Goal: Find specific page/section: Find specific page/section

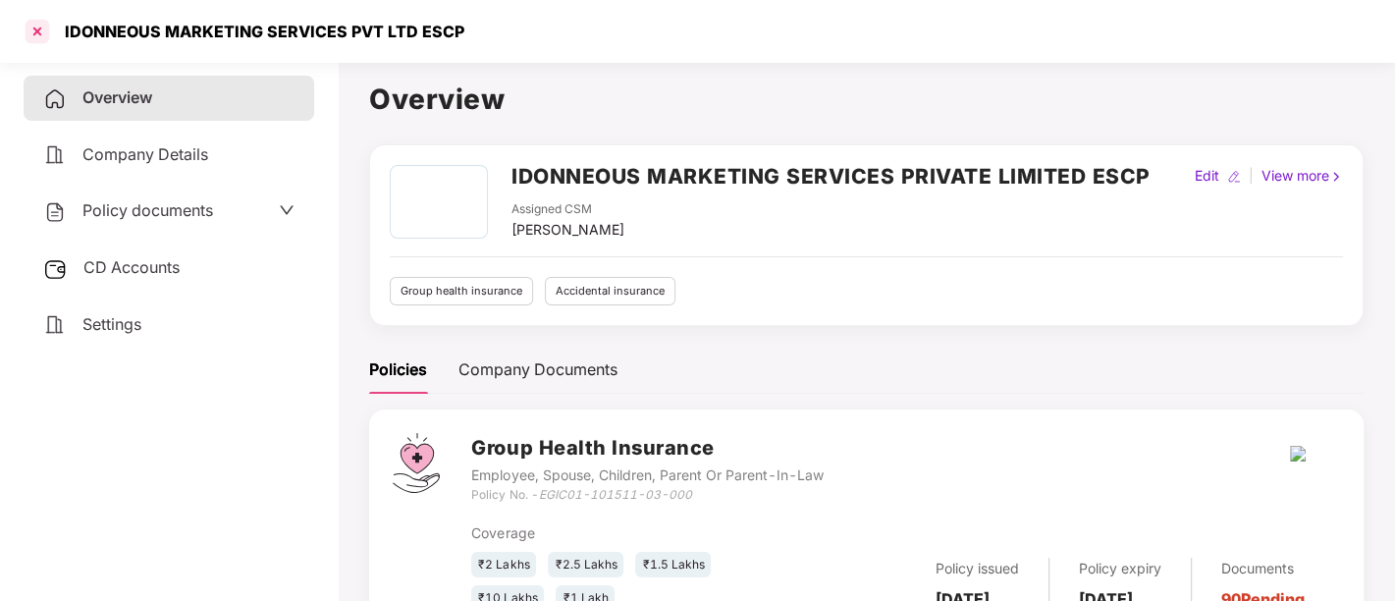
click at [33, 22] on div at bounding box center [37, 31] width 31 height 31
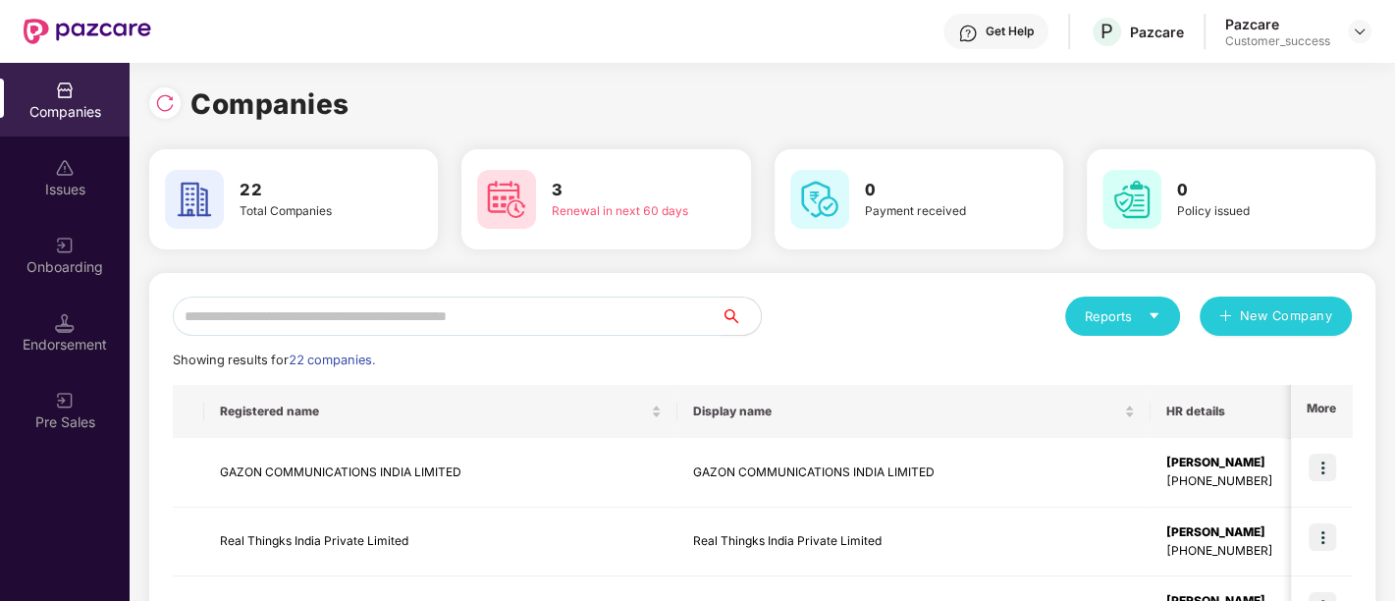
click at [347, 315] on input "text" at bounding box center [447, 315] width 549 height 39
type input "*"
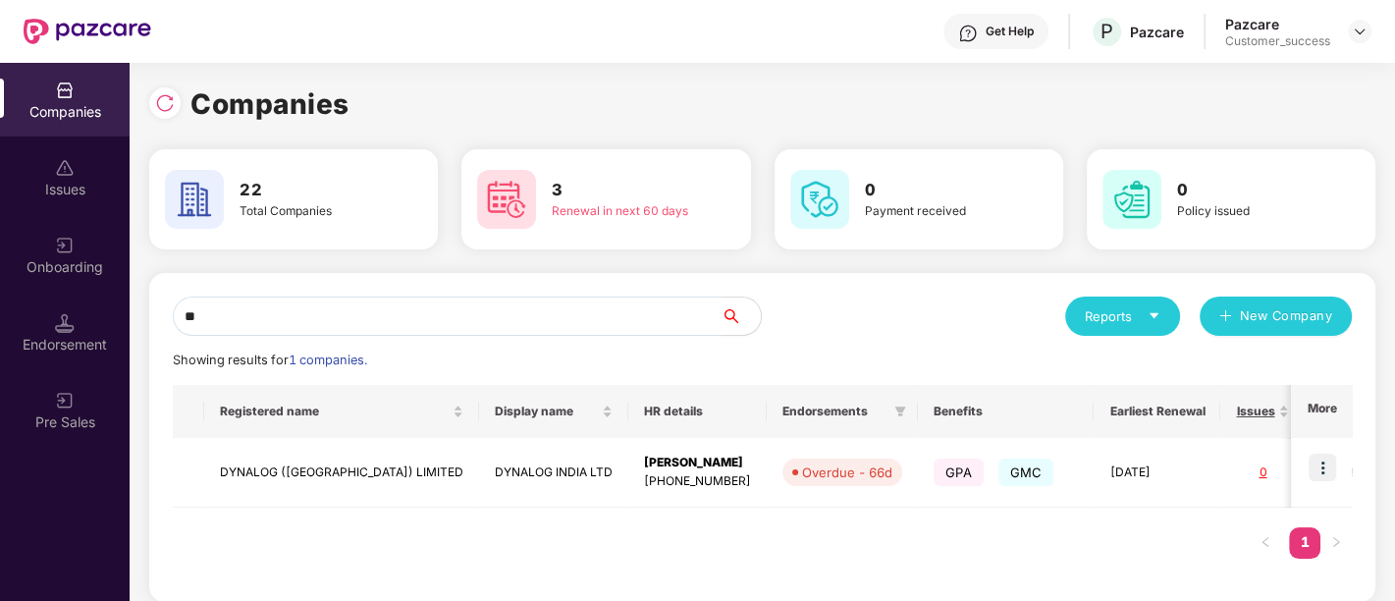
type input "*"
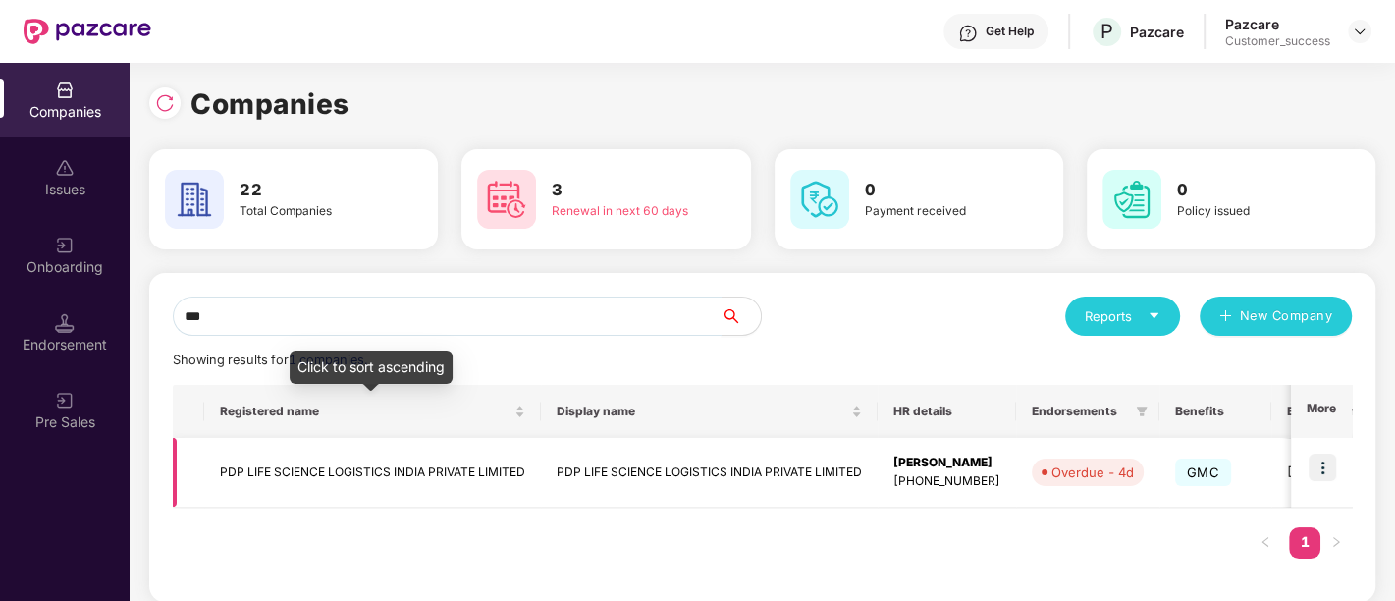
type input "***"
click at [335, 471] on td "PDP LIFE SCIENCE LOGISTICS INDIA PRIVATE LIMITED" at bounding box center [372, 473] width 337 height 70
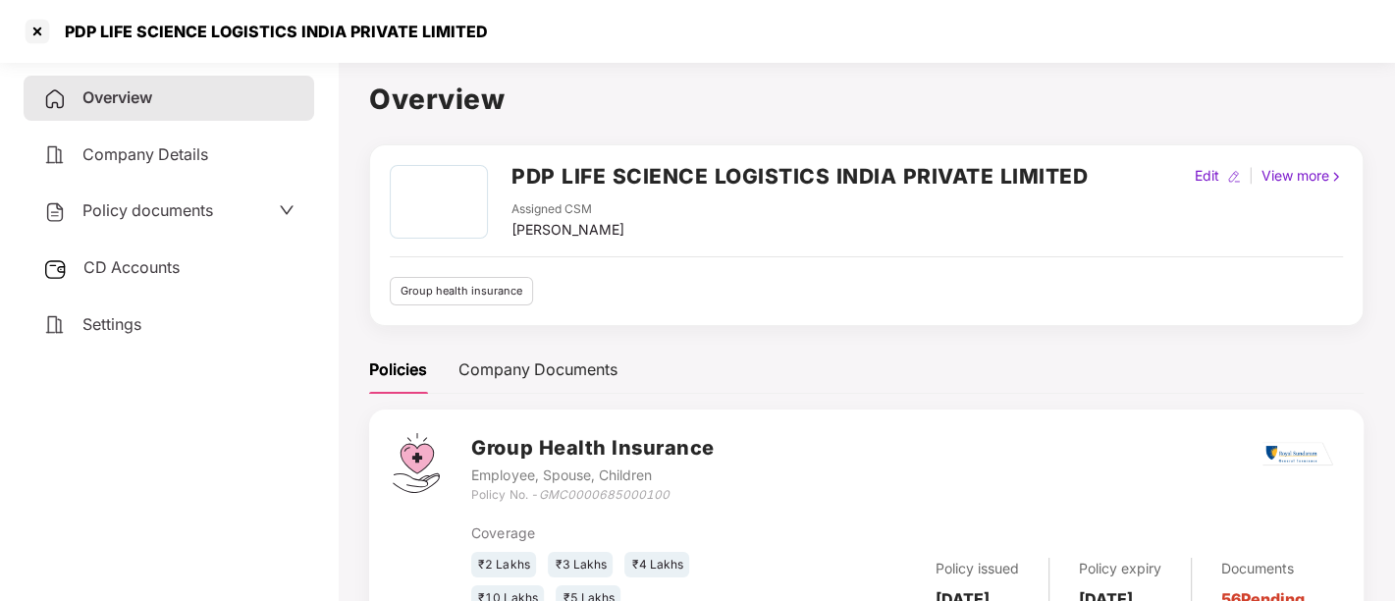
click at [154, 203] on span "Policy documents" at bounding box center [147, 210] width 131 height 20
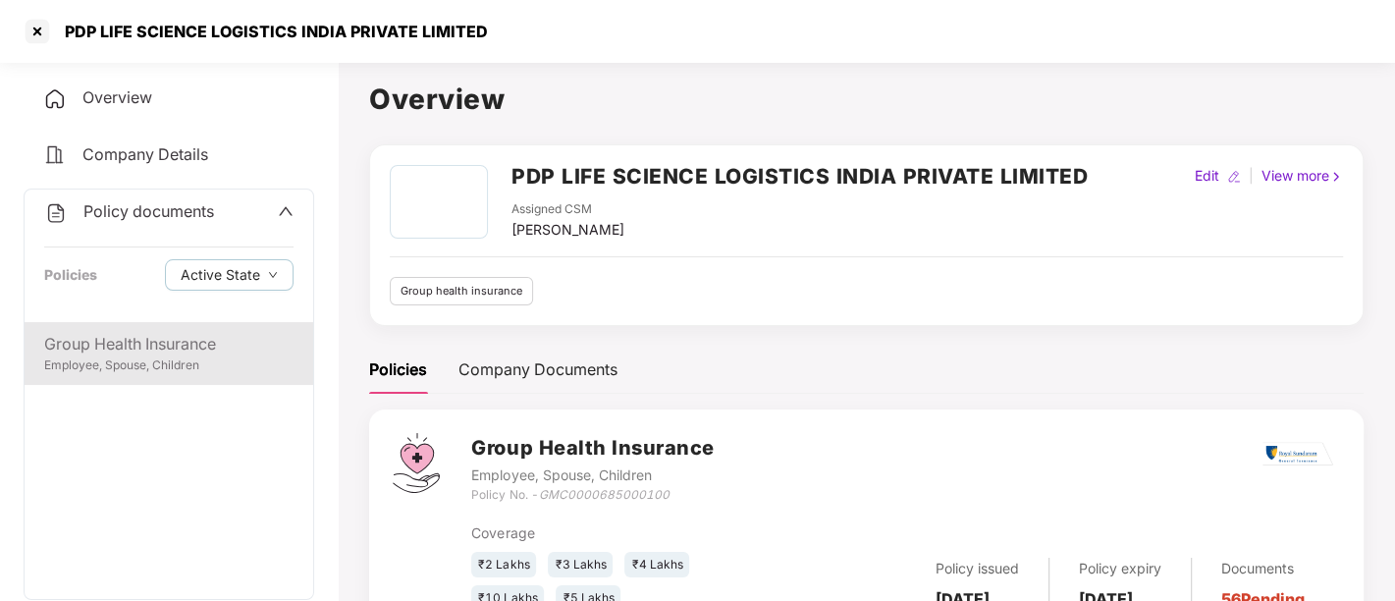
click at [127, 349] on div "Group Health Insurance" at bounding box center [168, 344] width 249 height 25
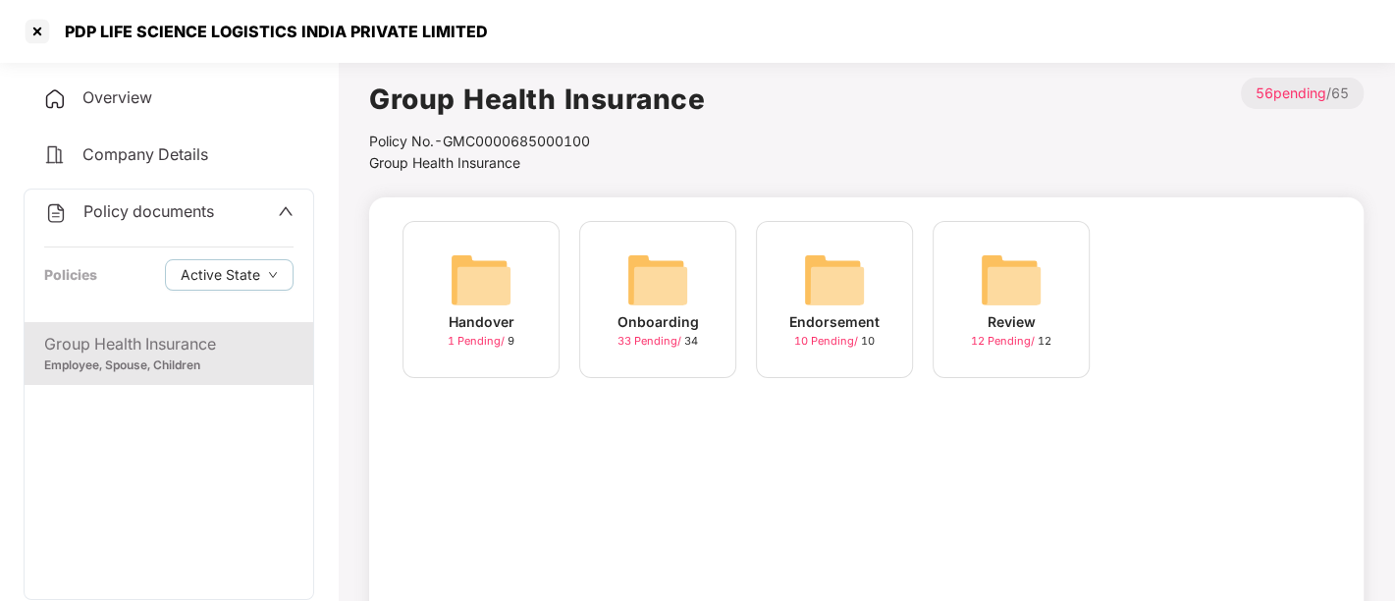
click at [664, 284] on img at bounding box center [657, 279] width 63 height 63
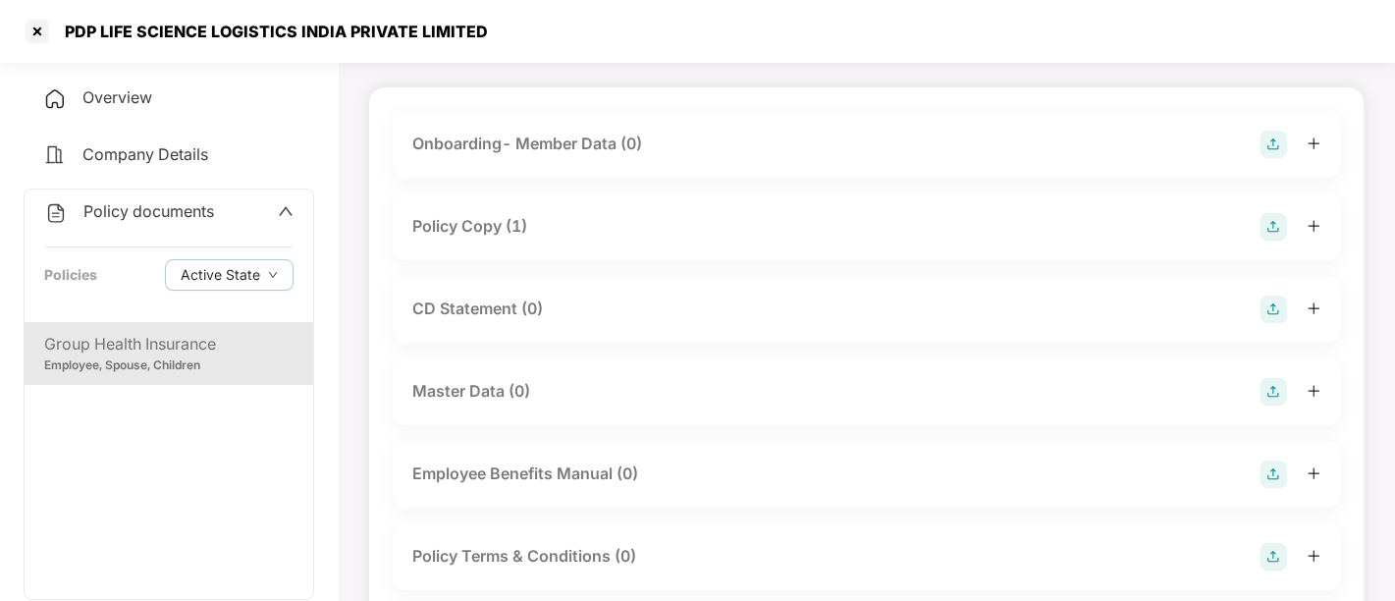
scroll to position [111, 0]
click at [41, 27] on div at bounding box center [37, 31] width 31 height 31
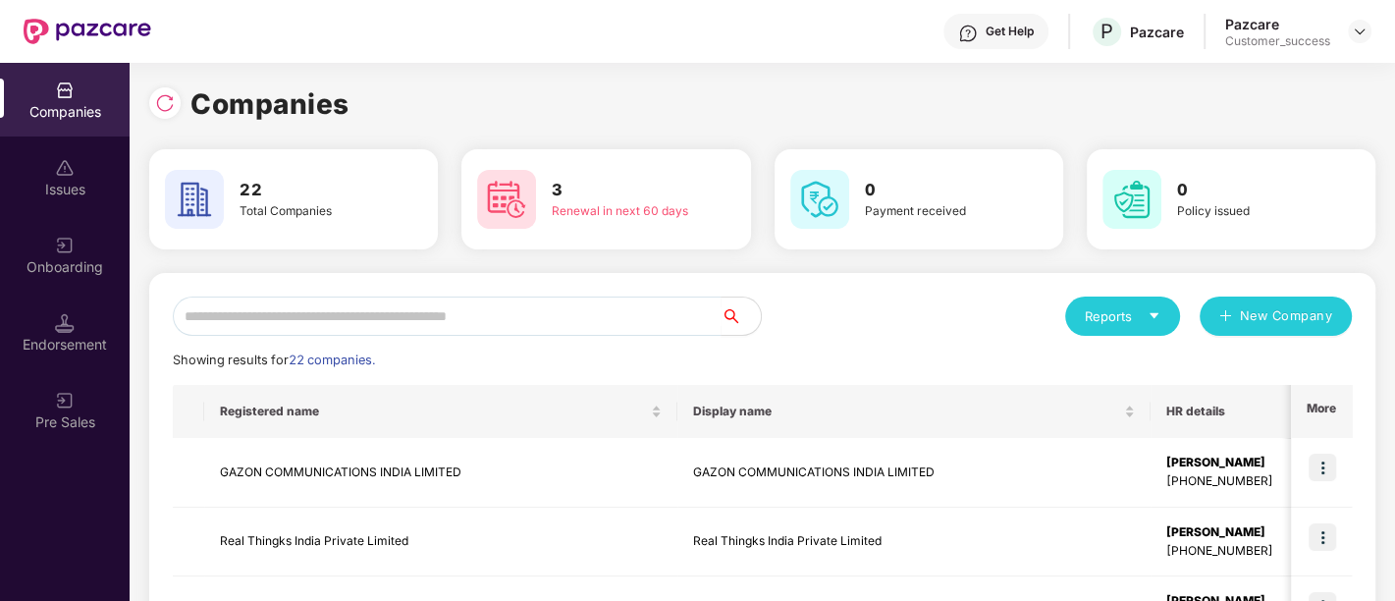
scroll to position [0, 0]
click at [306, 323] on input "text" at bounding box center [447, 315] width 549 height 39
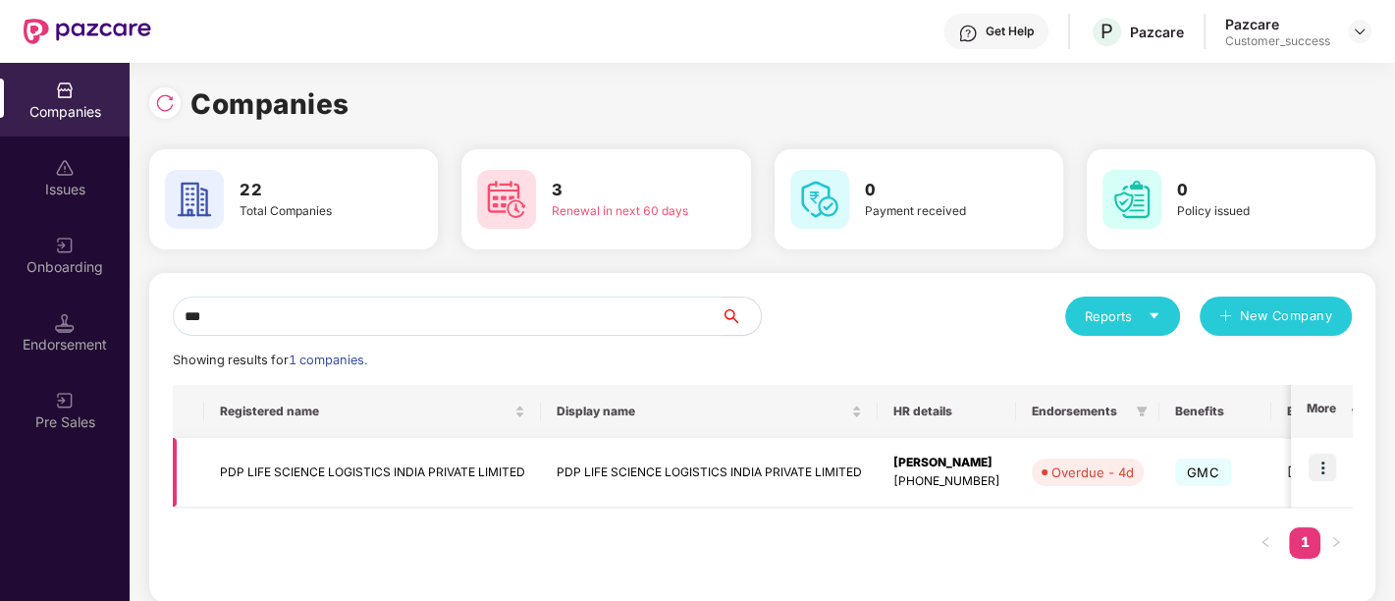
type input "***"
click at [550, 460] on td "PDP LIFE SCIENCE LOGISTICS INDIA PRIVATE LIMITED" at bounding box center [709, 473] width 337 height 70
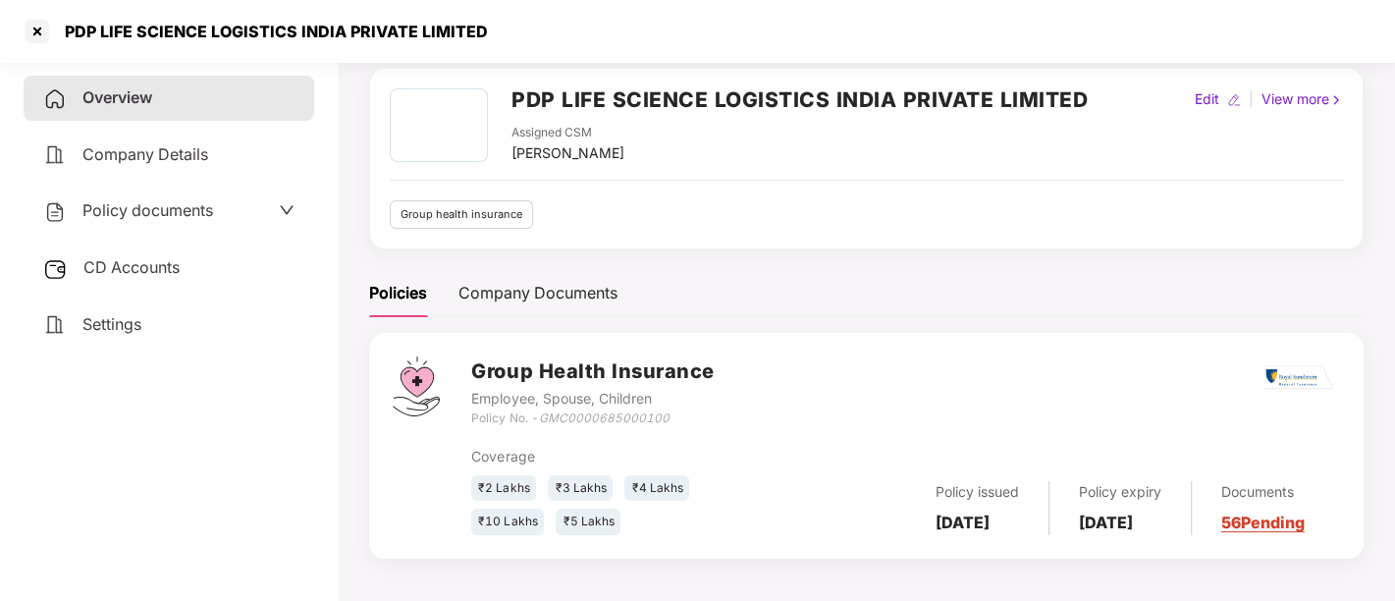
scroll to position [78, 0]
click at [521, 288] on div "Company Documents" at bounding box center [537, 292] width 159 height 25
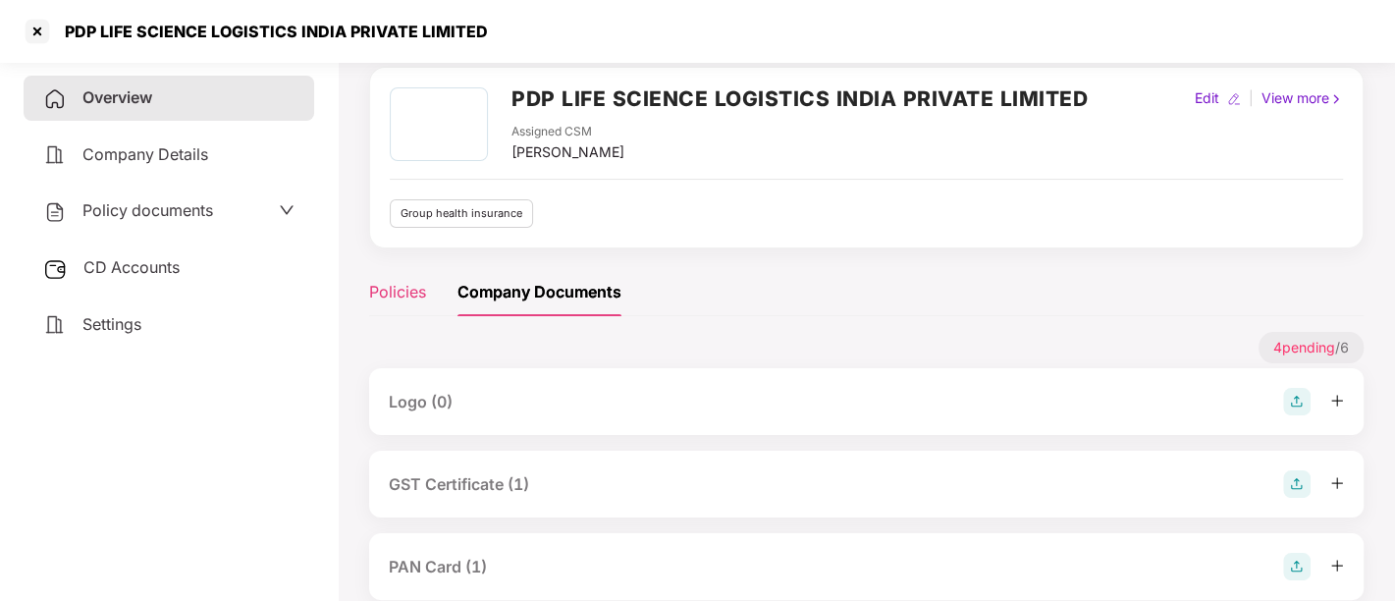
click at [406, 293] on div "Policies" at bounding box center [397, 292] width 57 height 25
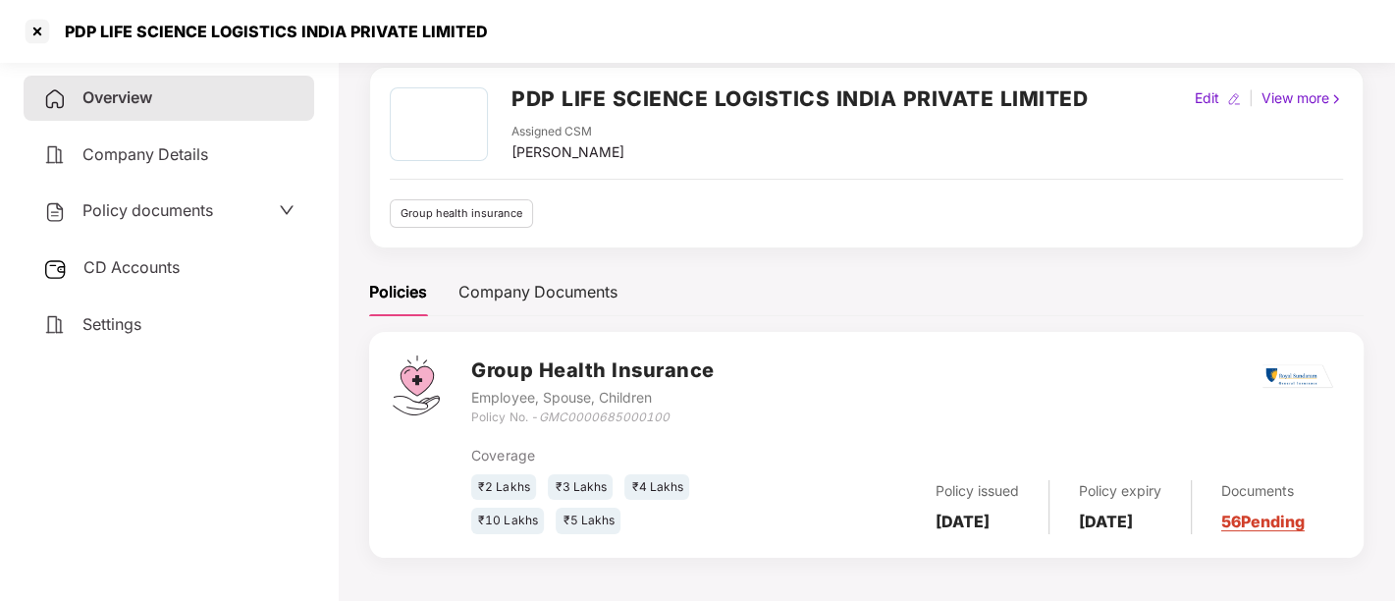
scroll to position [0, 0]
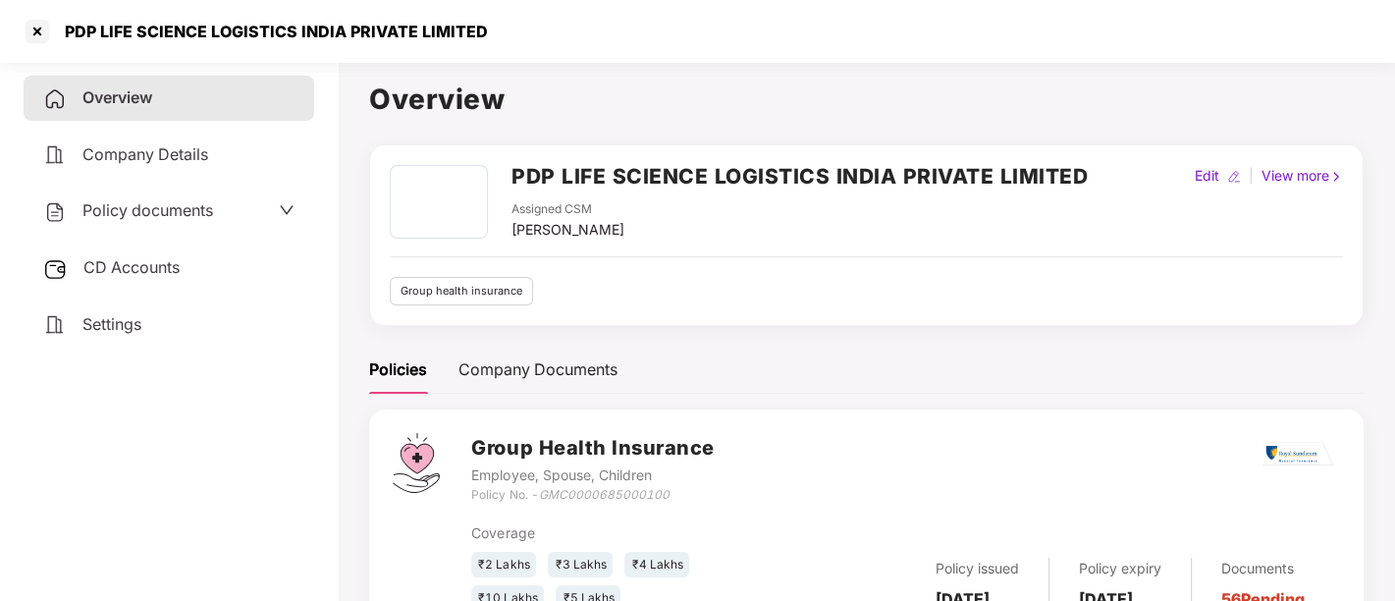
click at [617, 178] on h2 "PDP LIFE SCIENCE LOGISTICS INDIA PRIVATE LIMITED" at bounding box center [799, 176] width 576 height 32
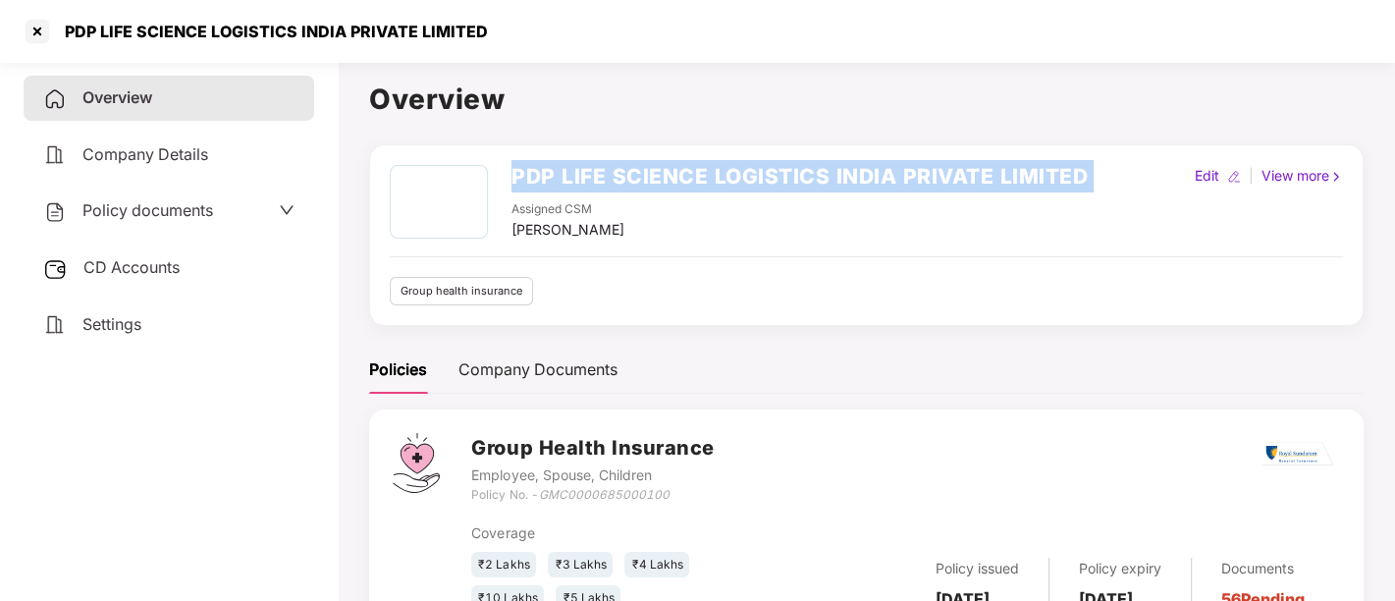
click at [617, 178] on h2 "PDP LIFE SCIENCE LOGISTICS INDIA PRIVATE LIMITED" at bounding box center [799, 176] width 576 height 32
copy h2 "PDP LIFE SCIENCE LOGISTICS INDIA PRIVATE LIMITED"
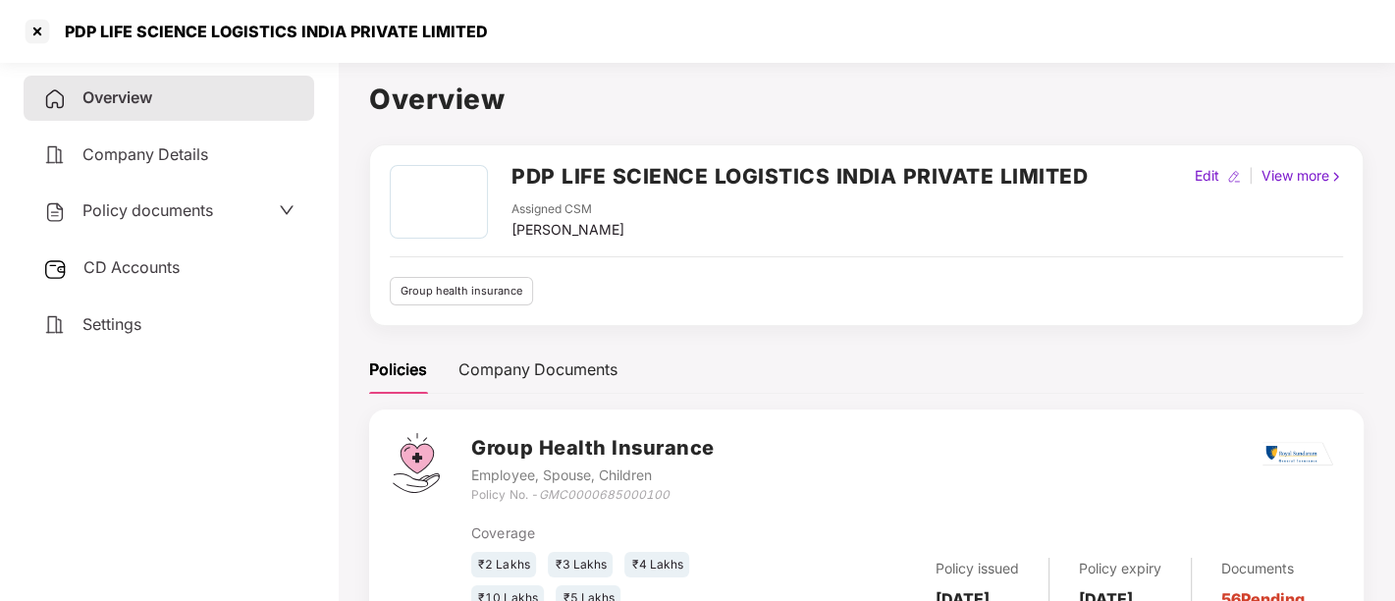
click at [743, 344] on div "PDP LIFE SCIENCE LOGISTICS INDIA PRIVATE LIMITED Assigned CSM [PERSON_NAME] Edi…" at bounding box center [866, 401] width 994 height 514
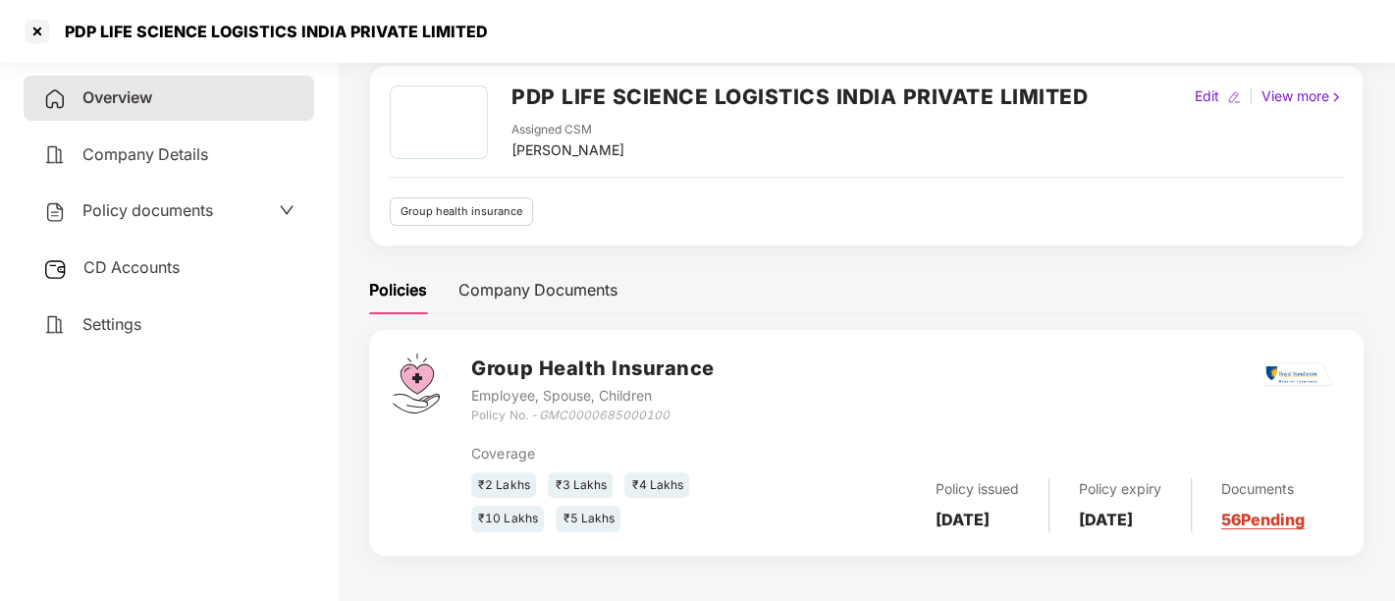
scroll to position [78, 0]
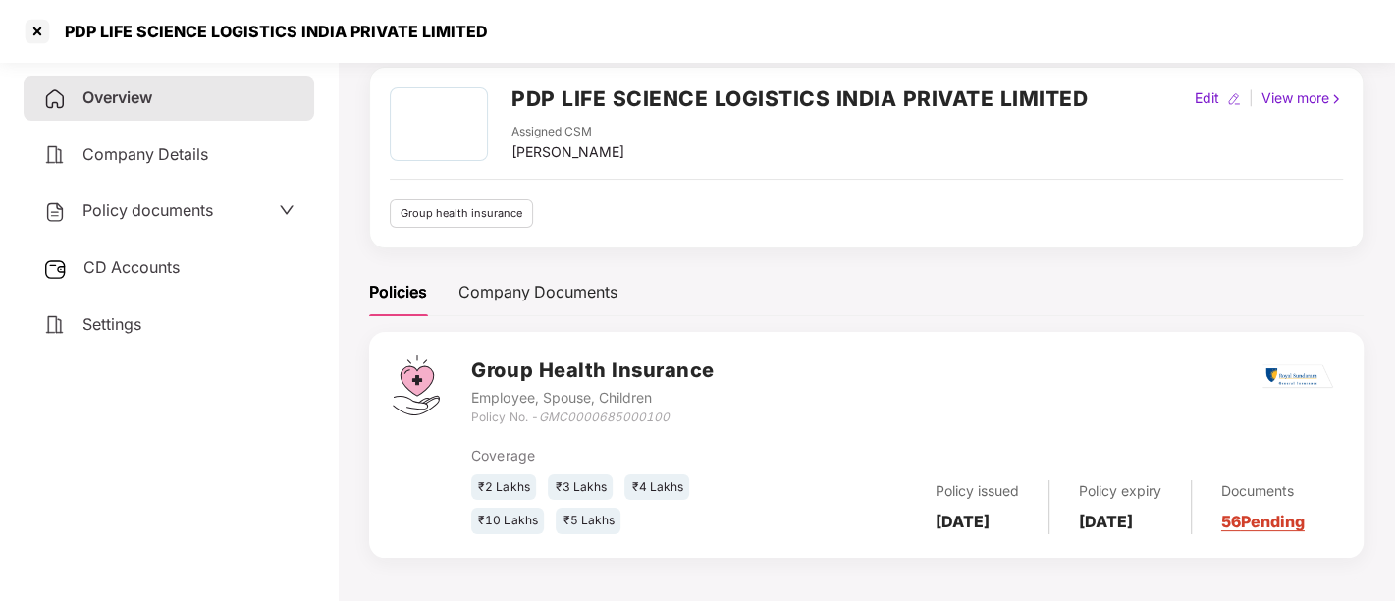
click at [583, 413] on icon "GMC0000685000100" at bounding box center [603, 416] width 131 height 15
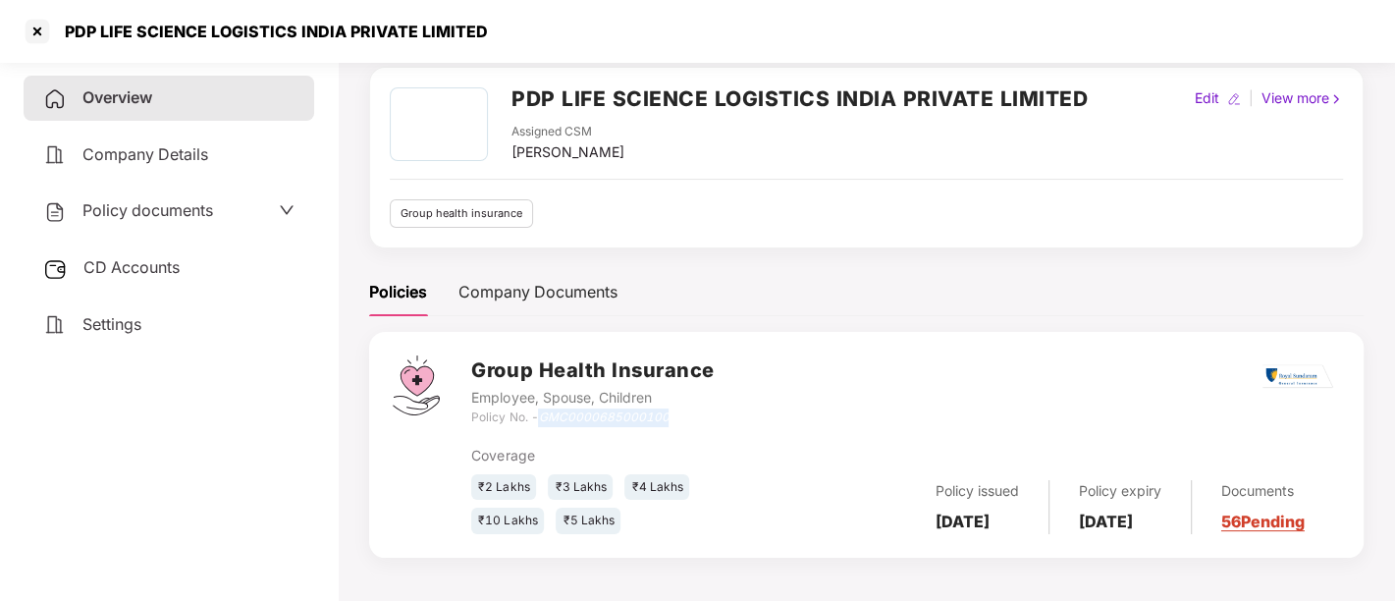
copy icon "GMC0000685000100"
click at [39, 29] on div at bounding box center [37, 31] width 31 height 31
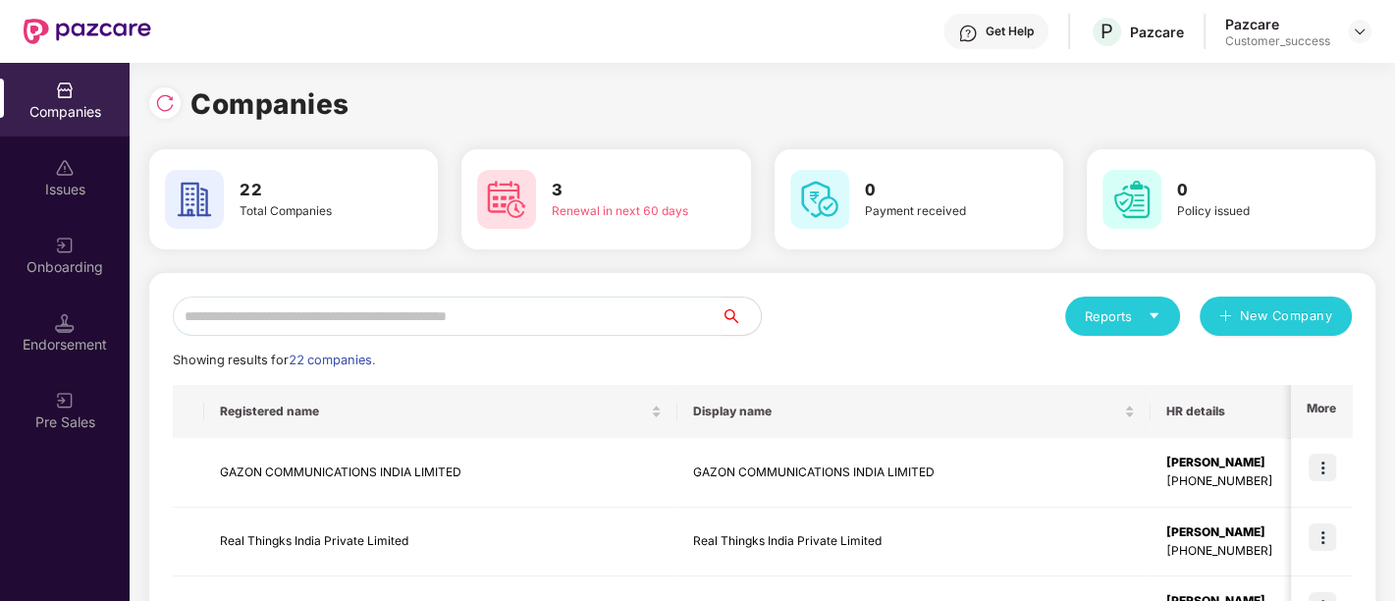
scroll to position [0, 0]
